Goal: Task Accomplishment & Management: Use online tool/utility

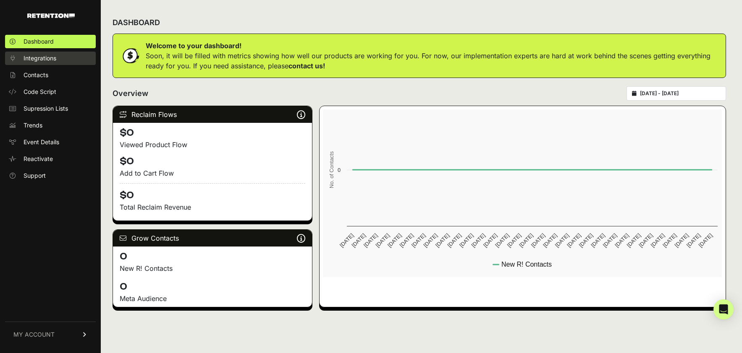
click at [60, 53] on link "Integrations" at bounding box center [50, 58] width 91 height 13
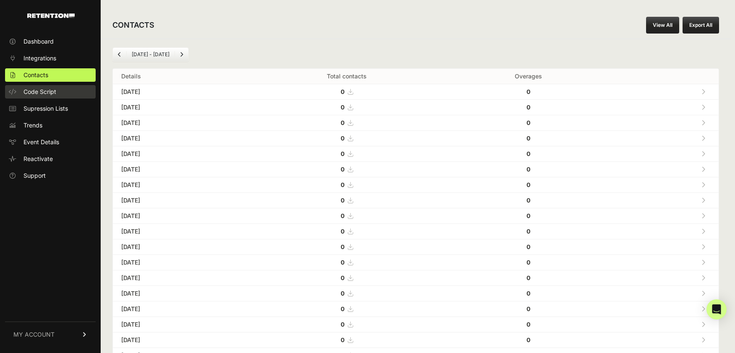
click at [19, 85] on link "Code Script" at bounding box center [50, 91] width 91 height 13
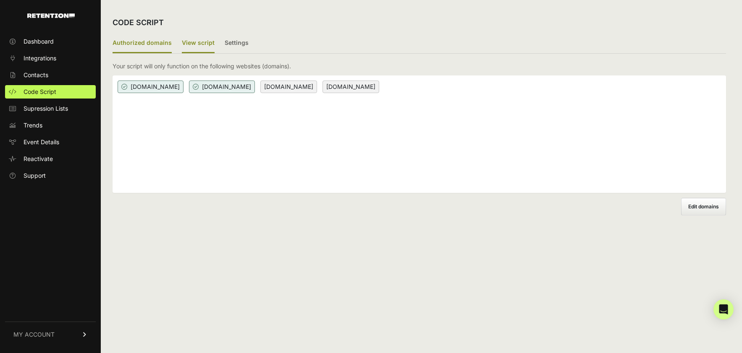
click at [197, 42] on label "View script" at bounding box center [198, 44] width 33 height 20
click at [0, 0] on input "View script" at bounding box center [0, 0] width 0 height 0
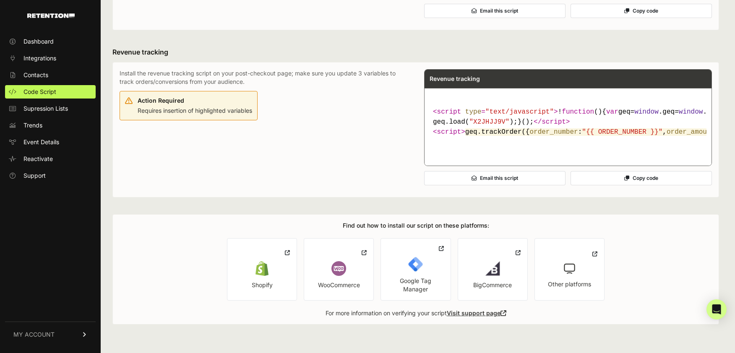
scroll to position [480, 0]
click at [500, 136] on span "geq.trackOrder({ order_number : "{{ ORDER_NUMBER }}" , order_amount : "{{ DOLLA…" at bounding box center [701, 132] width 471 height 8
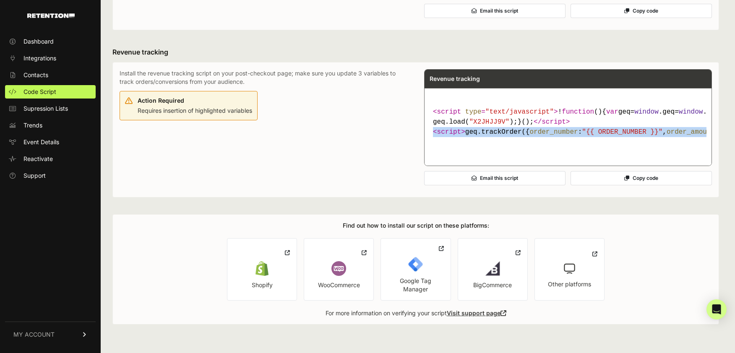
click at [500, 136] on span "geq.trackOrder({ order_number : "{{ ORDER_NUMBER }}" , order_amount : "{{ DOLLA…" at bounding box center [701, 132] width 471 height 8
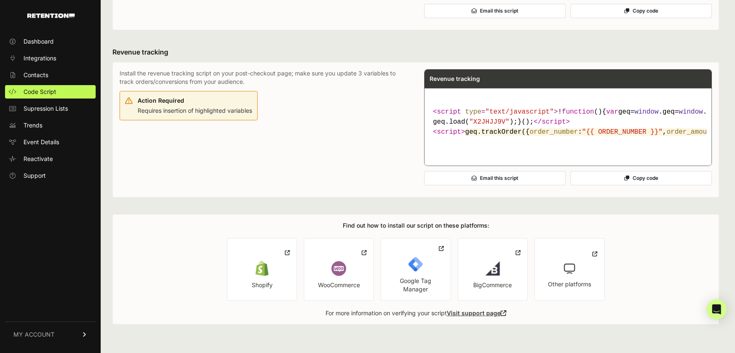
click at [546, 115] on code "< script type = "text/javascript" > ! function ( ) { var geq= window .geq= wind…" at bounding box center [568, 122] width 277 height 37
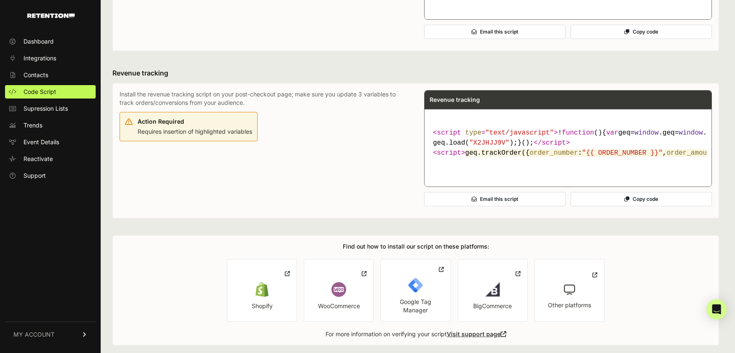
scroll to position [341, 0]
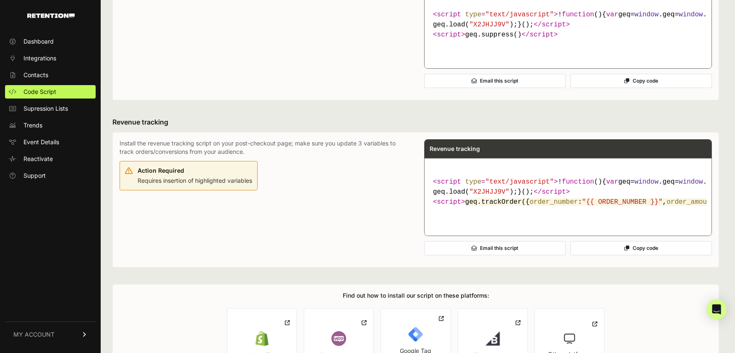
click at [204, 185] on div "Action Required Requires insertion of highlighted variables" at bounding box center [195, 175] width 115 height 20
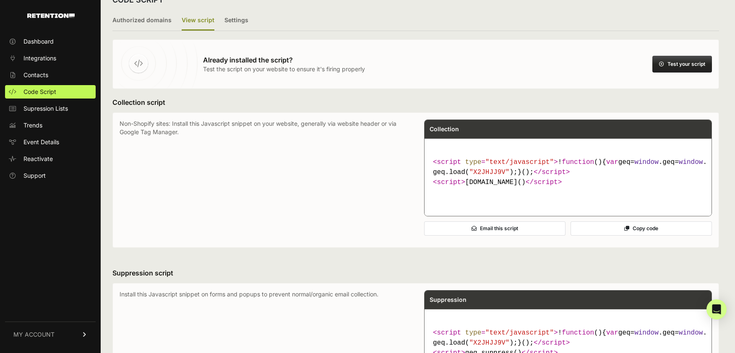
scroll to position [0, 0]
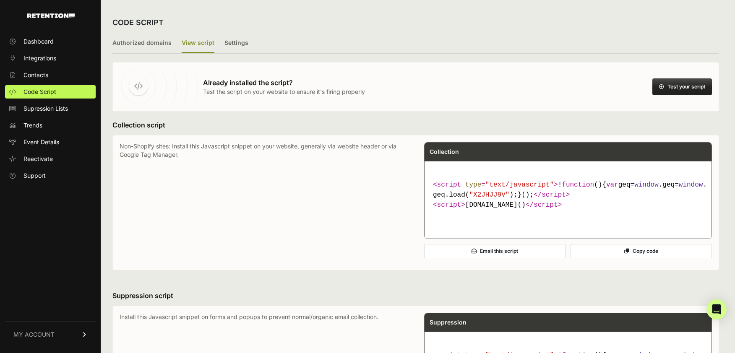
click at [336, 144] on p "Non-Shopify sites: Install this Javascript snippet on your website, generally v…" at bounding box center [264, 202] width 288 height 121
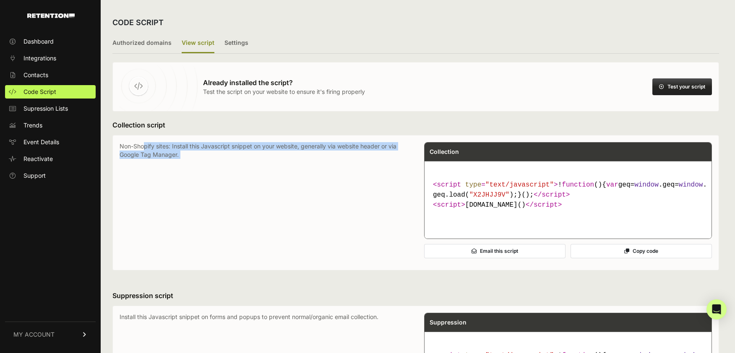
click at [336, 144] on p "Non-Shopify sites: Install this Javascript snippet on your website, generally v…" at bounding box center [264, 202] width 288 height 121
click at [344, 150] on p "Non-Shopify sites: Install this Javascript snippet on your website, generally v…" at bounding box center [264, 202] width 288 height 121
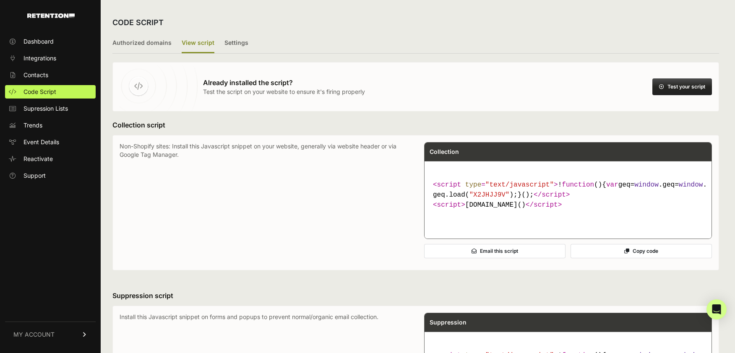
click at [247, 145] on p "Non-Shopify sites: Install this Javascript snippet on your website, generally v…" at bounding box center [264, 202] width 288 height 121
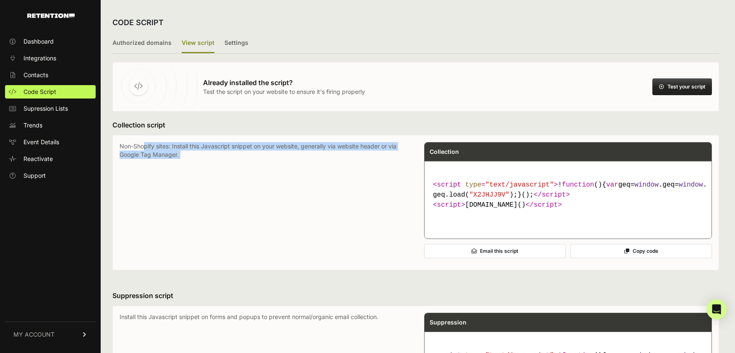
click at [247, 145] on p "Non-Shopify sites: Install this Javascript snippet on your website, generally v…" at bounding box center [264, 202] width 288 height 121
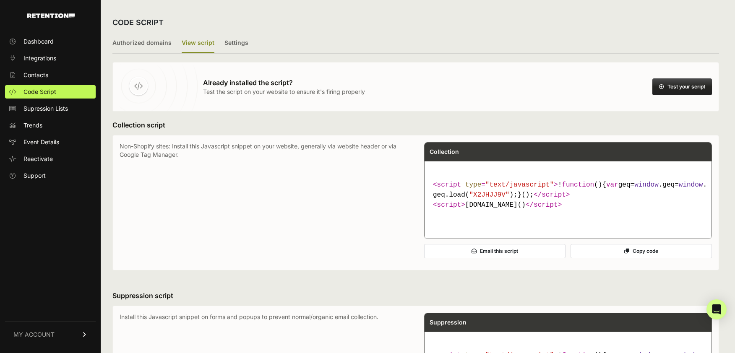
click at [293, 151] on p "Non-Shopify sites: Install this Javascript snippet on your website, generally v…" at bounding box center [264, 202] width 288 height 121
drag, startPoint x: 549, startPoint y: 227, endPoint x: 415, endPoint y: 178, distance: 142.4
click at [415, 178] on div "Non-Shopify sites: Install this Javascript snippet on your website, generally v…" at bounding box center [416, 202] width 593 height 121
click at [539, 183] on span ""text/javascript"" at bounding box center [520, 185] width 68 height 8
click at [231, 169] on p "Non-Shopify sites: Install this Javascript snippet on your website, generally v…" at bounding box center [264, 202] width 288 height 121
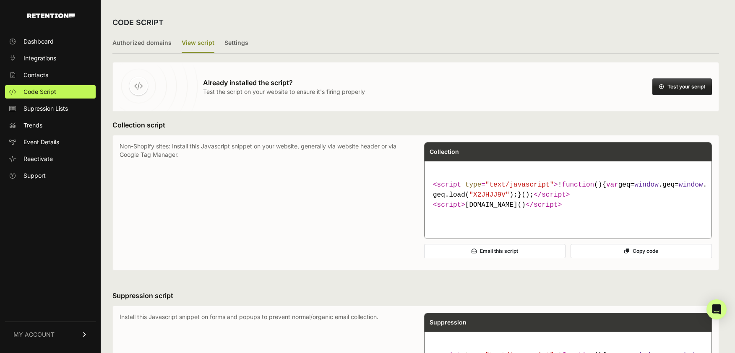
click at [231, 169] on p "Non-Shopify sites: Install this Javascript snippet on your website, generally v…" at bounding box center [264, 202] width 288 height 121
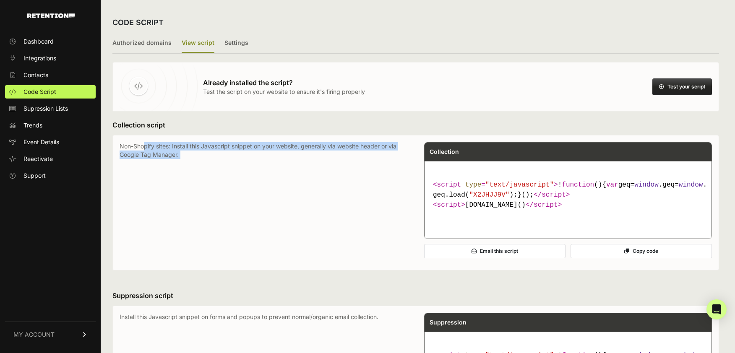
click at [231, 169] on p "Non-Shopify sites: Install this Javascript snippet on your website, generally v…" at bounding box center [264, 202] width 288 height 121
click at [230, 146] on p "Non-Shopify sites: Install this Javascript snippet on your website, generally v…" at bounding box center [264, 202] width 288 height 121
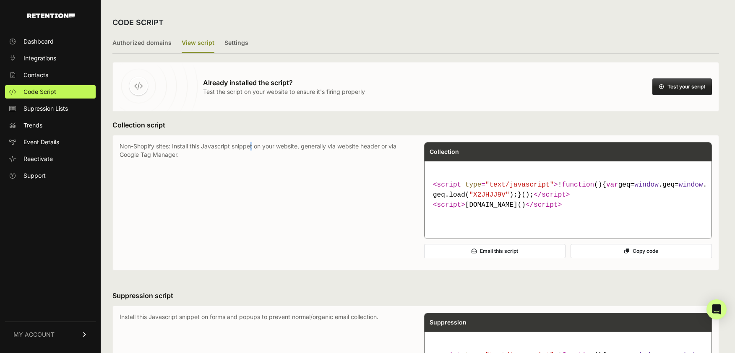
click at [230, 146] on p "Non-Shopify sites: Install this Javascript snippet on your website, generally v…" at bounding box center [264, 202] width 288 height 121
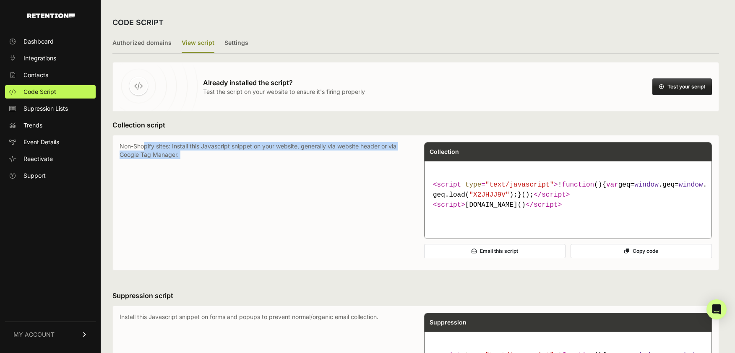
click at [230, 146] on p "Non-Shopify sites: Install this Javascript snippet on your website, generally v…" at bounding box center [264, 202] width 288 height 121
click at [299, 150] on p "Non-Shopify sites: Install this Javascript snippet on your website, generally v…" at bounding box center [264, 202] width 288 height 121
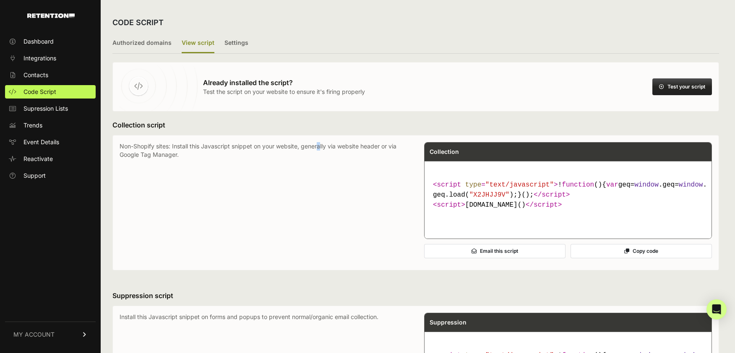
click at [299, 150] on p "Non-Shopify sites: Install this Javascript snippet on your website, generally v…" at bounding box center [264, 202] width 288 height 121
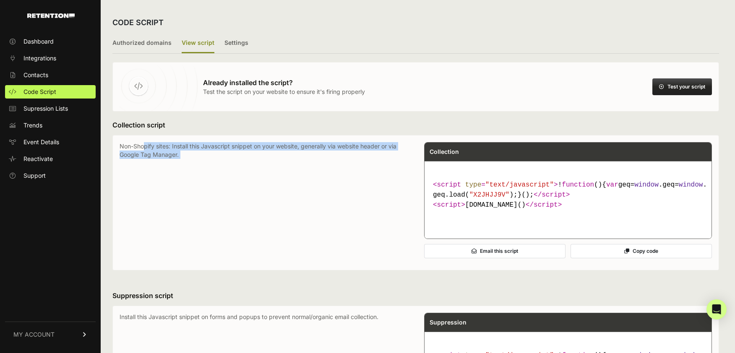
click at [299, 150] on p "Non-Shopify sites: Install this Javascript snippet on your website, generally v…" at bounding box center [264, 202] width 288 height 121
click at [348, 146] on p "Non-Shopify sites: Install this Javascript snippet on your website, generally v…" at bounding box center [264, 202] width 288 height 121
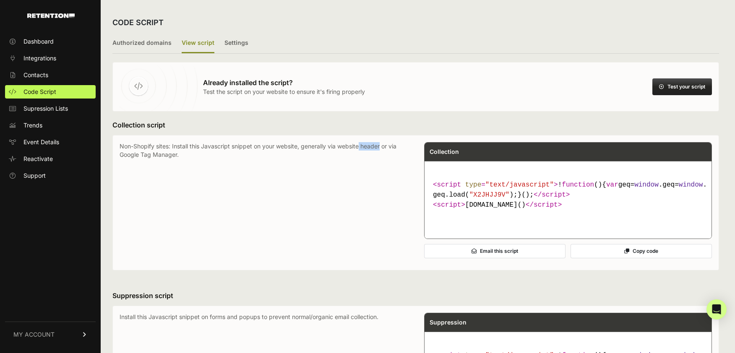
click at [348, 146] on p "Non-Shopify sites: Install this Javascript snippet on your website, generally v…" at bounding box center [264, 202] width 288 height 121
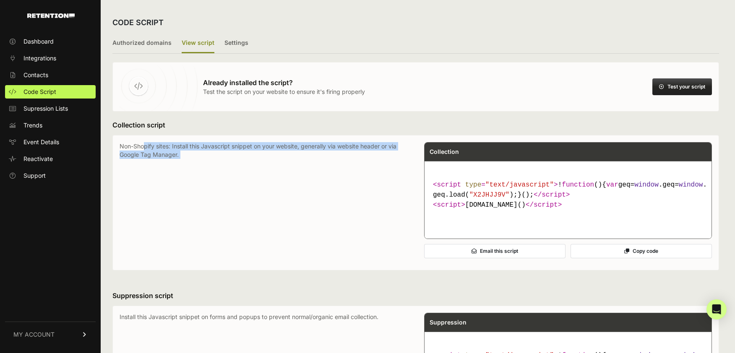
click at [348, 146] on p "Non-Shopify sites: Install this Javascript snippet on your website, generally v…" at bounding box center [264, 202] width 288 height 121
click at [312, 141] on div "Non-Shopify sites: Install this Javascript snippet on your website, generally v…" at bounding box center [416, 203] width 607 height 136
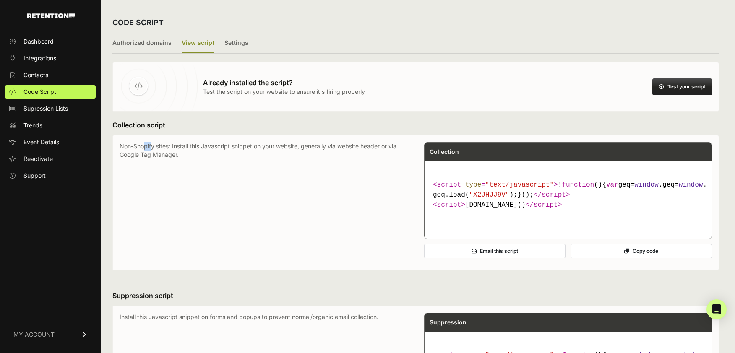
click at [312, 141] on div "Non-Shopify sites: Install this Javascript snippet on your website, generally v…" at bounding box center [416, 203] width 607 height 136
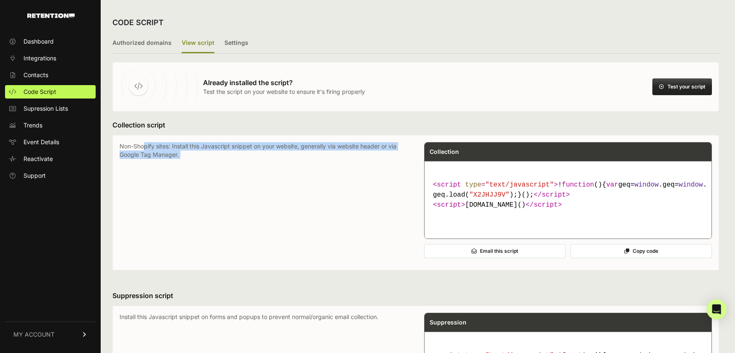
click at [312, 141] on div "Non-Shopify sites: Install this Javascript snippet on your website, generally v…" at bounding box center [416, 203] width 607 height 136
click at [169, 147] on p "Non-Shopify sites: Install this Javascript snippet on your website, generally v…" at bounding box center [264, 202] width 288 height 121
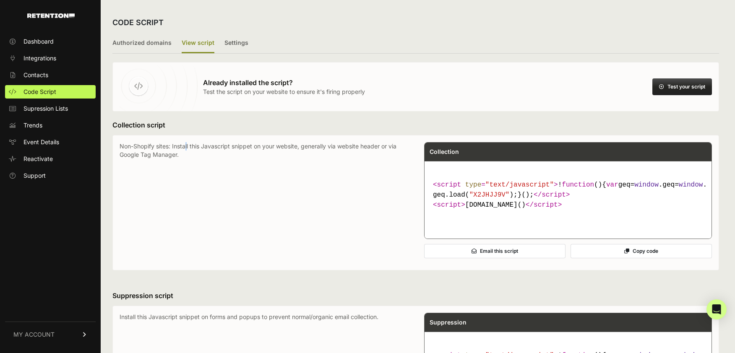
click at [169, 147] on p "Non-Shopify sites: Install this Javascript snippet on your website, generally v…" at bounding box center [264, 202] width 288 height 121
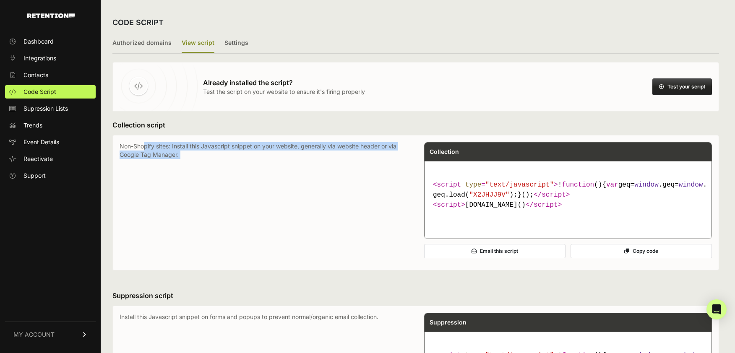
click at [169, 147] on p "Non-Shopify sites: Install this Javascript snippet on your website, generally v…" at bounding box center [264, 202] width 288 height 121
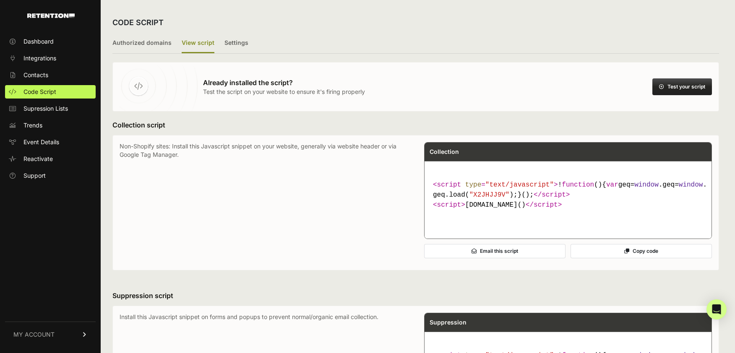
click at [496, 199] on span ""X2JHJJ9V"" at bounding box center [489, 195] width 40 height 8
copy span "X2JHJJ9V"
click at [156, 147] on p "Non-Shopify sites: Install this Javascript snippet on your website, generally v…" at bounding box center [264, 202] width 288 height 121
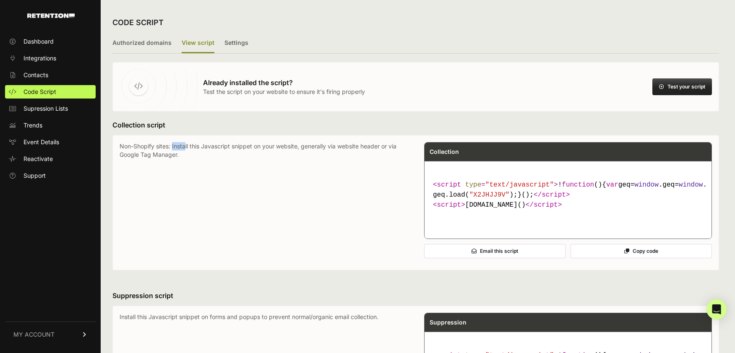
click at [156, 147] on p "Non-Shopify sites: Install this Javascript snippet on your website, generally v…" at bounding box center [264, 202] width 288 height 121
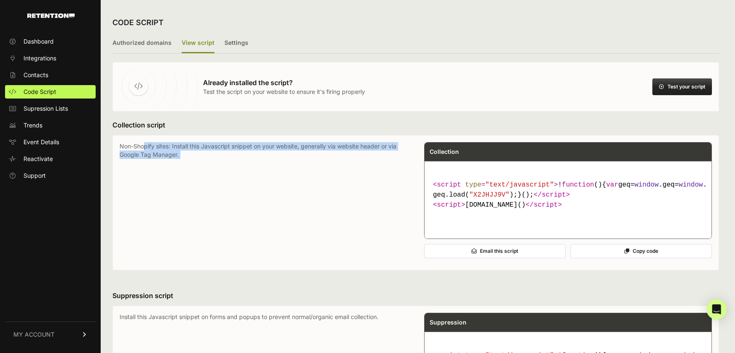
click at [156, 147] on p "Non-Shopify sites: Install this Javascript snippet on your website, generally v…" at bounding box center [264, 202] width 288 height 121
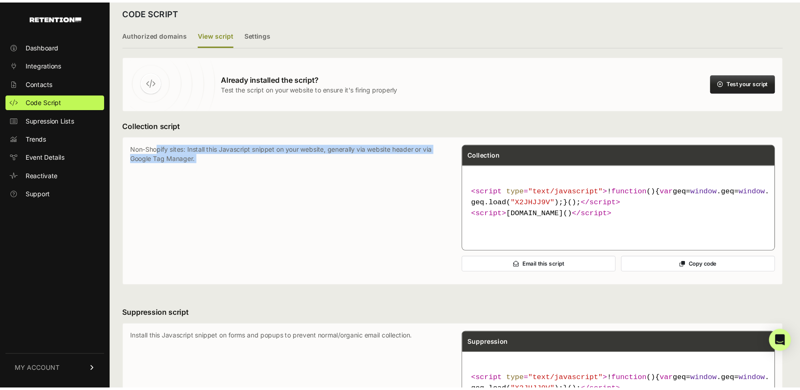
scroll to position [12, 0]
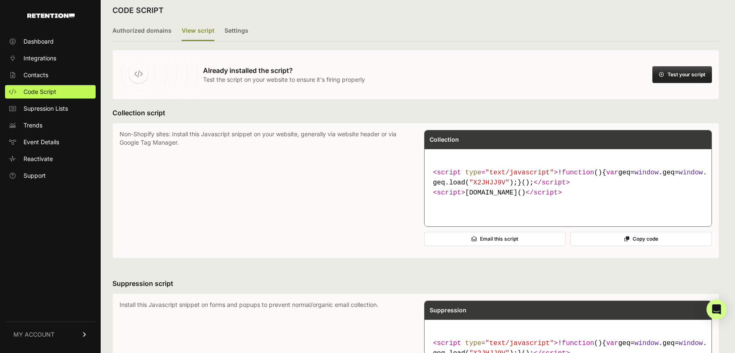
click at [675, 83] on div "Already installed the script? Test the script on your website to ensure it's fi…" at bounding box center [416, 75] width 607 height 50
click at [672, 74] on button "Test your script" at bounding box center [683, 74] width 60 height 17
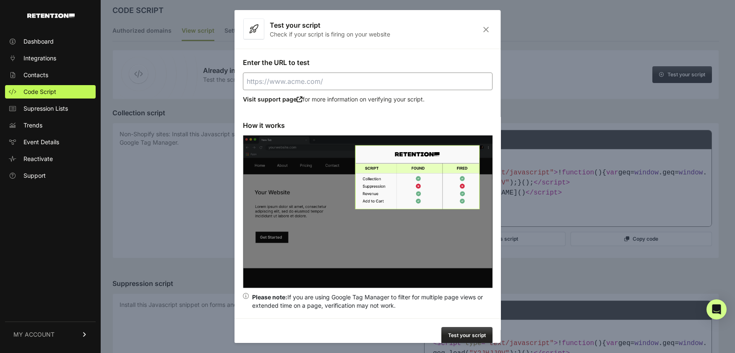
click at [277, 79] on input "Enter the URL to test" at bounding box center [368, 82] width 250 height 18
type input "https://getqualityroots.com"
click at [462, 332] on button "Test your script" at bounding box center [467, 335] width 51 height 17
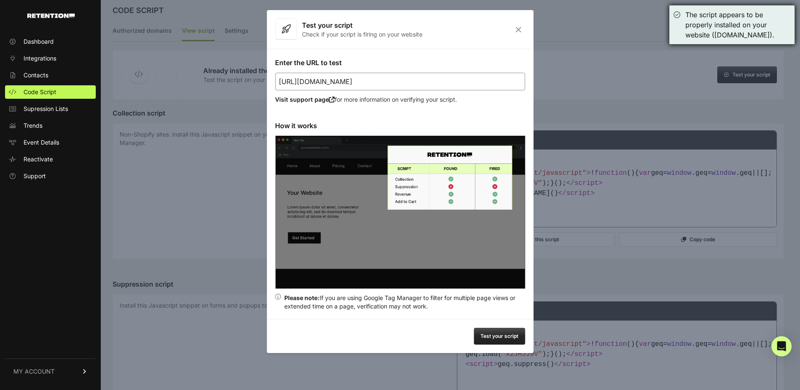
click at [735, 14] on div "The script appears to be properly installed on your website (getqualityroots.co…" at bounding box center [737, 25] width 105 height 30
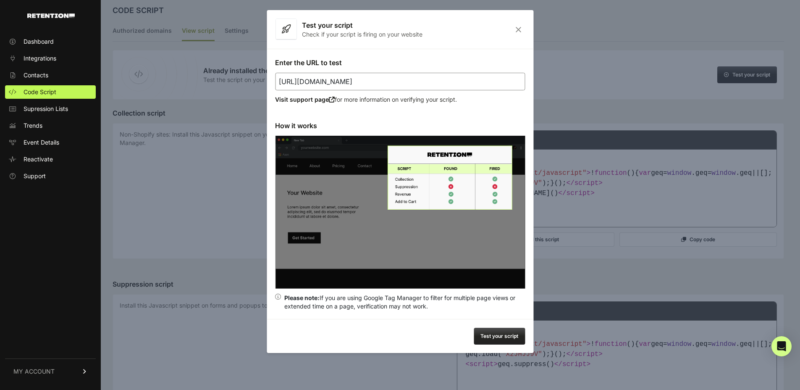
click at [515, 29] on icon "Close" at bounding box center [518, 29] width 13 height 7
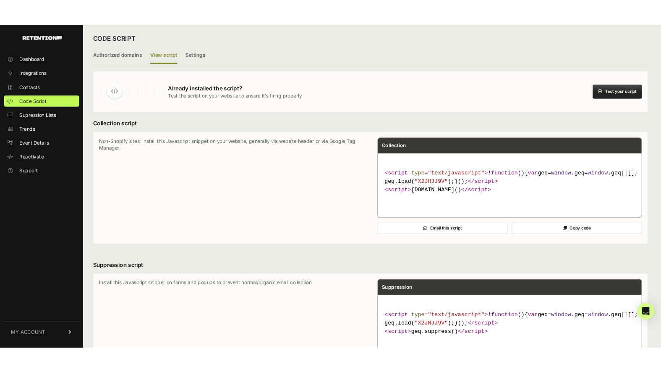
scroll to position [0, 0]
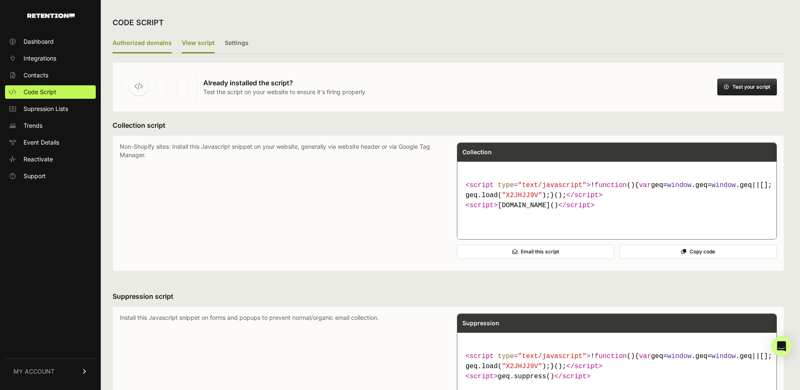
click at [139, 42] on label "Authorized domains" at bounding box center [142, 44] width 59 height 20
click at [0, 0] on input "Authorized domains" at bounding box center [0, 0] width 0 height 0
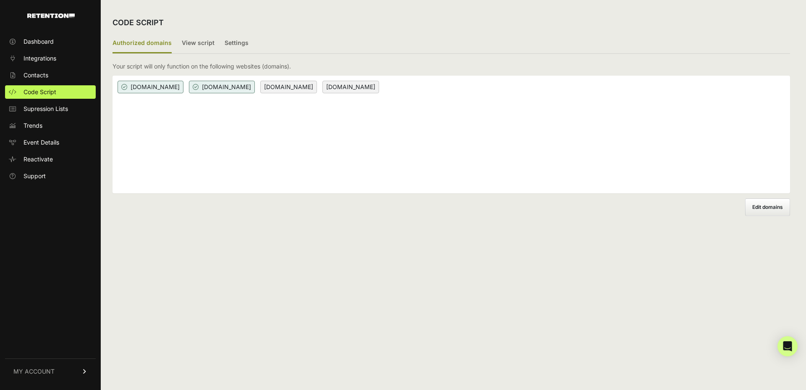
click at [172, 87] on span "bestlyfedispo.com" at bounding box center [151, 87] width 66 height 13
drag, startPoint x: 445, startPoint y: 68, endPoint x: 455, endPoint y: 75, distance: 12.7
click at [445, 68] on div "Your script will only function on the following websites (domains)." at bounding box center [452, 66] width 678 height 8
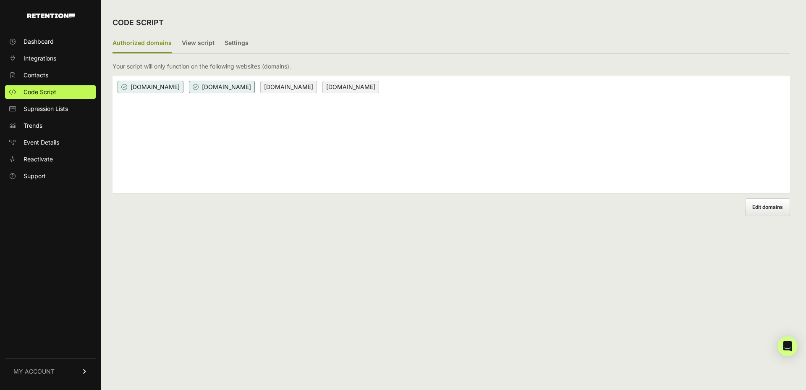
click at [379, 83] on span "www.getqualityroots.com" at bounding box center [350, 87] width 57 height 13
click at [489, 70] on div "Your script will only function on the following websites (domains)." at bounding box center [452, 66] width 678 height 8
